Goal: Contribute content

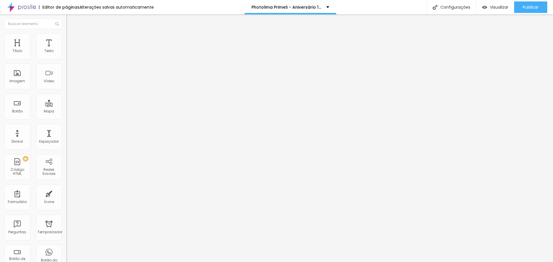
click at [71, 19] on div "Editar nulo" at bounding box center [86, 21] width 30 height 5
click at [71, 40] on font "Estilo" at bounding box center [75, 37] width 9 height 5
type input "85"
type input "80"
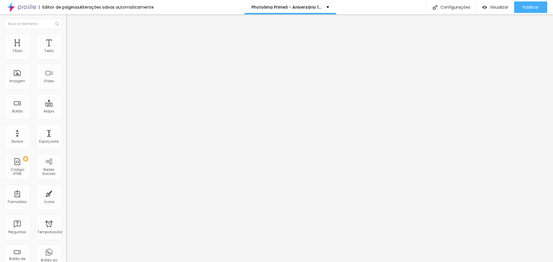
drag, startPoint x: 54, startPoint y: 61, endPoint x: 49, endPoint y: 61, distance: 5.5
type input "80"
click at [66, 59] on input "range" at bounding box center [84, 56] width 37 height 5
click at [66, 39] on li "Estilo" at bounding box center [99, 36] width 66 height 6
click at [532, 7] on font "Publicar" at bounding box center [531, 7] width 16 height 6
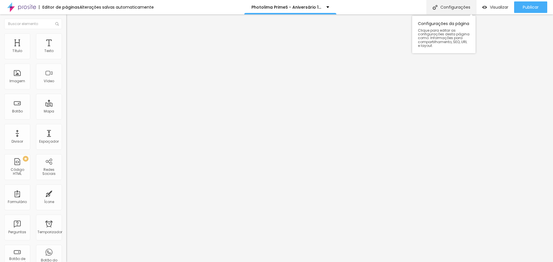
click at [464, 9] on font "Configurações" at bounding box center [455, 7] width 30 height 6
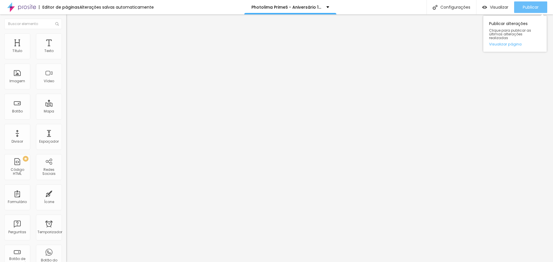
click at [521, 4] on button "Publicar" at bounding box center [530, 7] width 33 height 12
click at [526, 11] on div "Publicar" at bounding box center [531, 7] width 16 height 12
click at [530, 5] on font "Publicar" at bounding box center [531, 7] width 16 height 6
click at [525, 7] on font "Publicar" at bounding box center [531, 7] width 16 height 6
click at [543, 2] on button "Publicar" at bounding box center [530, 7] width 33 height 12
